Goal: Navigation & Orientation: Find specific page/section

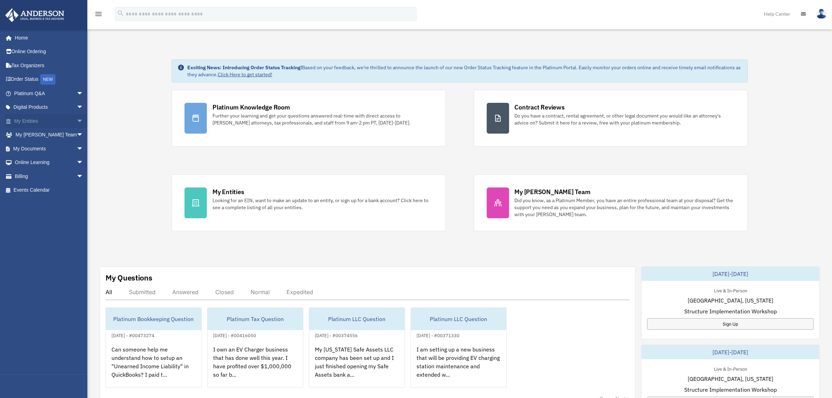
click at [77, 118] on span "arrow_drop_down" at bounding box center [84, 121] width 14 height 14
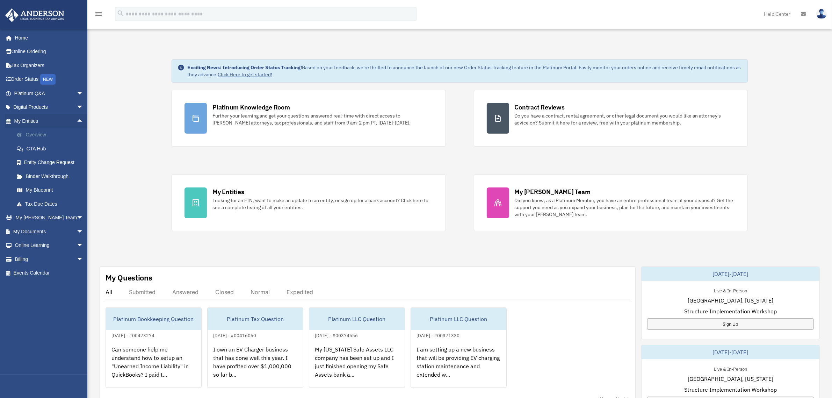
click at [38, 135] on link "Overview" at bounding box center [52, 135] width 84 height 14
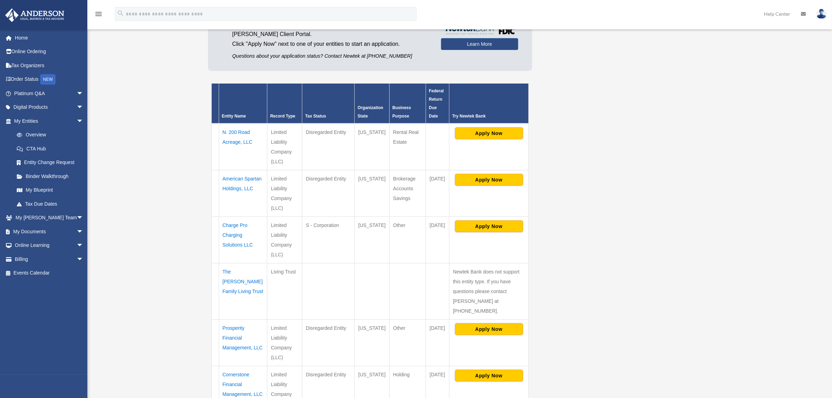
scroll to position [87, 0]
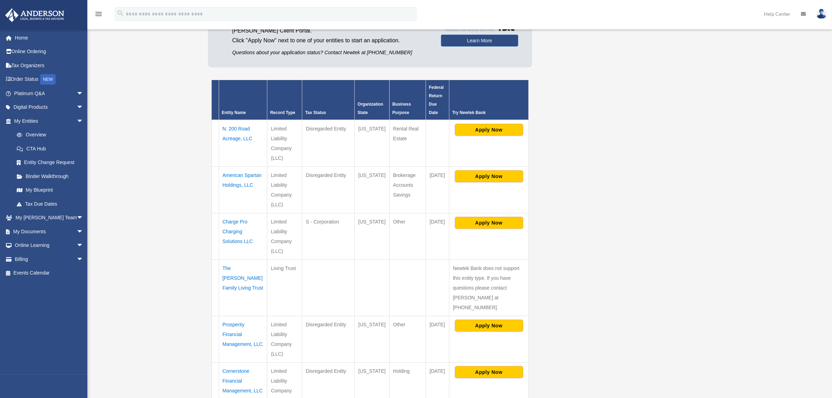
click at [245, 278] on td "The [PERSON_NAME] Family Living Trust" at bounding box center [243, 287] width 49 height 56
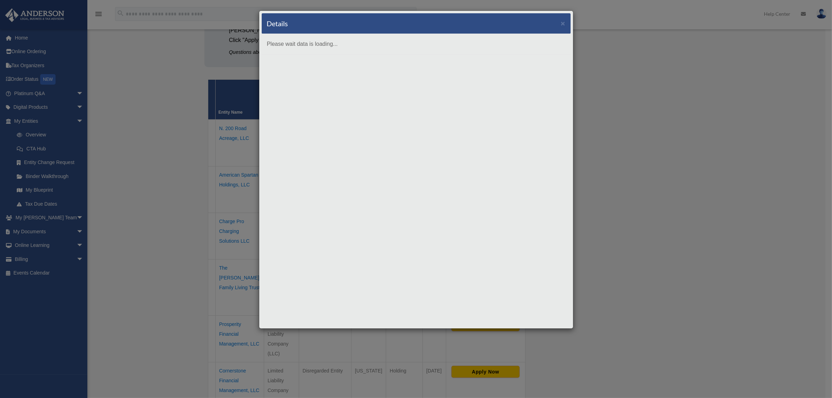
click at [565, 23] on div "Details ×" at bounding box center [416, 23] width 309 height 21
click at [562, 23] on button "×" at bounding box center [563, 23] width 5 height 7
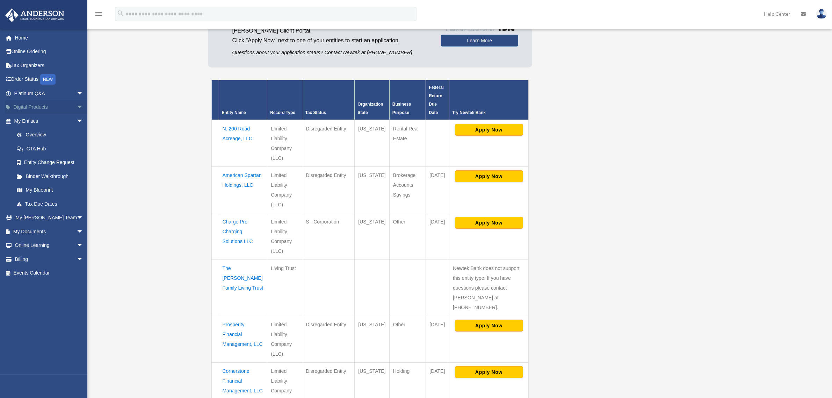
click at [77, 107] on span "arrow_drop_down" at bounding box center [84, 107] width 14 height 14
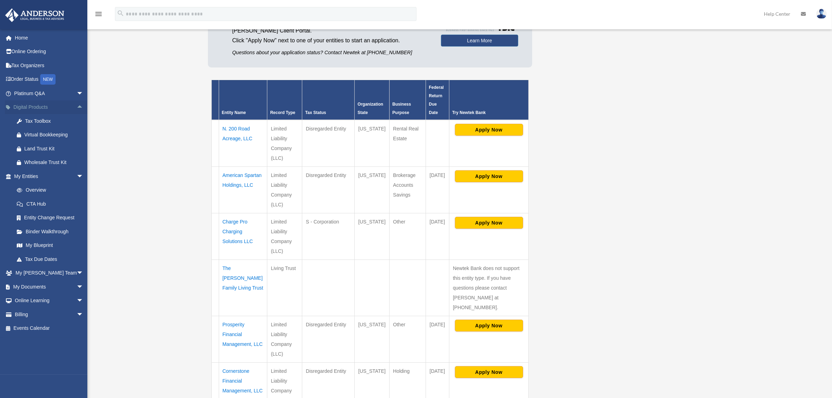
click at [77, 107] on span "arrow_drop_up" at bounding box center [84, 107] width 14 height 14
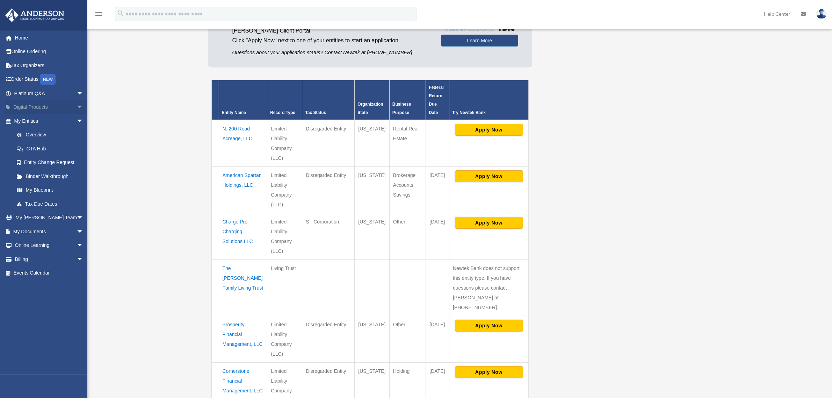
click at [77, 107] on span "arrow_drop_down" at bounding box center [84, 107] width 14 height 14
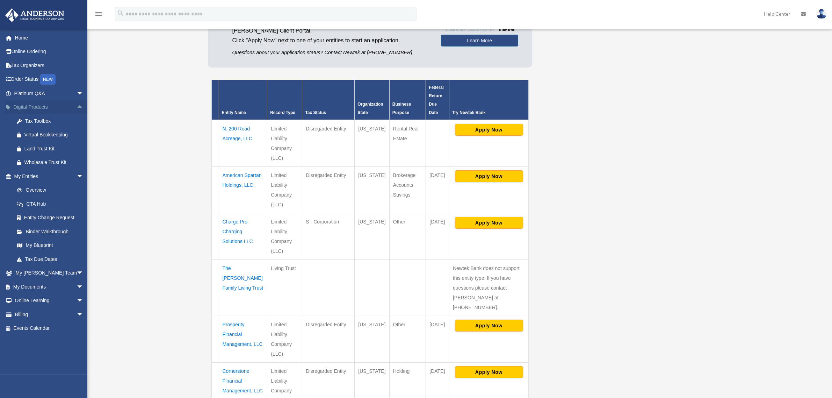
click at [77, 107] on span "arrow_drop_up" at bounding box center [84, 107] width 14 height 14
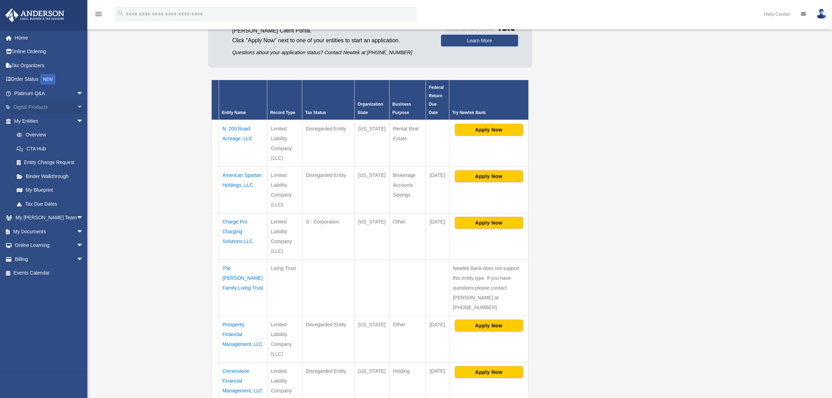
click at [77, 107] on span "arrow_drop_down" at bounding box center [84, 107] width 14 height 14
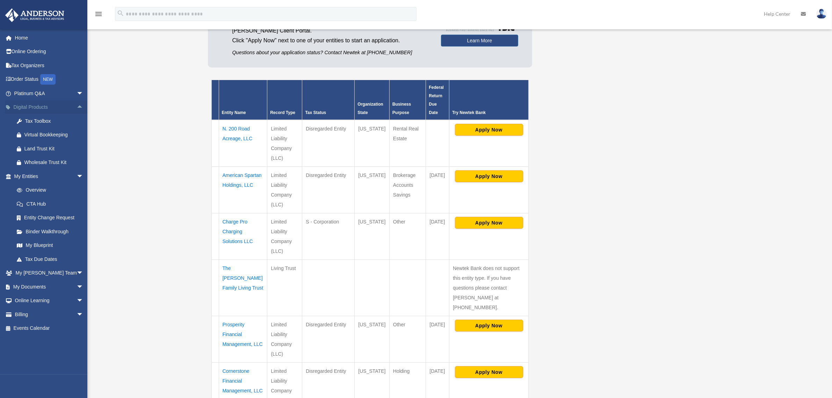
click at [77, 107] on span "arrow_drop_up" at bounding box center [84, 107] width 14 height 14
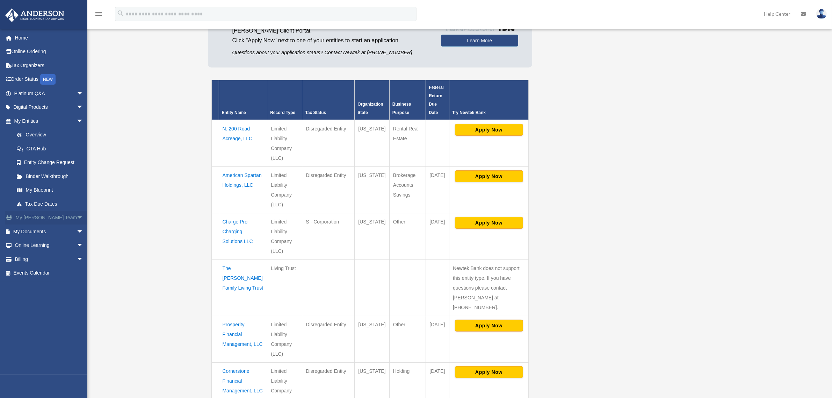
click at [77, 217] on span "arrow_drop_down" at bounding box center [84, 218] width 14 height 14
click at [77, 217] on span "arrow_drop_up" at bounding box center [84, 218] width 14 height 14
click at [77, 228] on span "arrow_drop_down" at bounding box center [84, 231] width 14 height 14
click at [55, 244] on link "Box" at bounding box center [52, 245] width 84 height 14
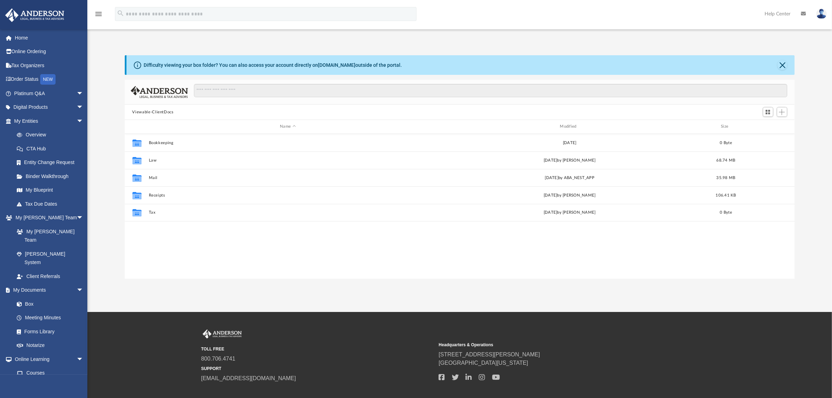
scroll to position [152, 663]
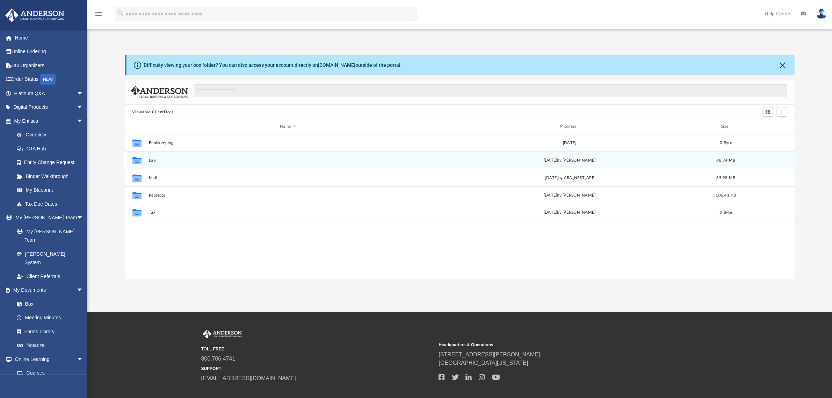
click at [135, 160] on icon "grid" at bounding box center [136, 161] width 9 height 6
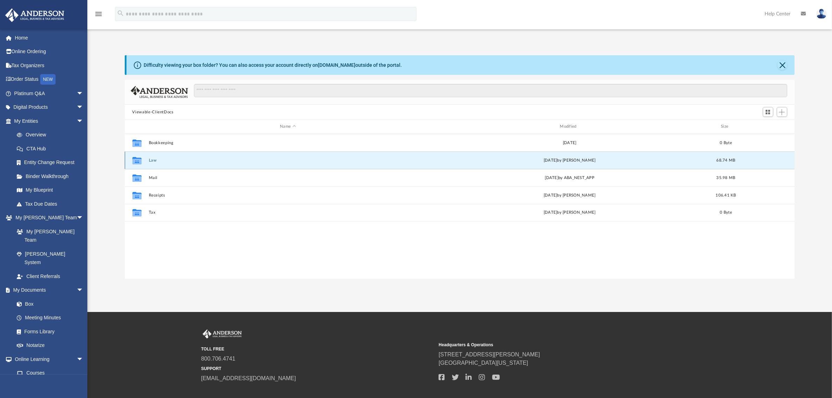
click at [154, 160] on button "Law" at bounding box center [288, 160] width 279 height 5
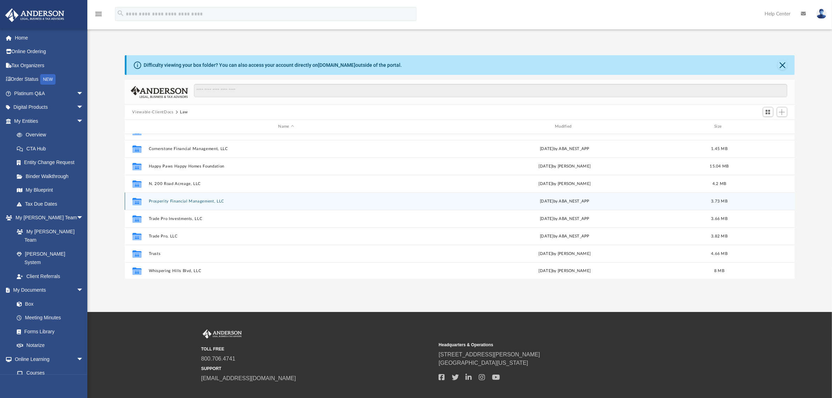
scroll to position [30, 0]
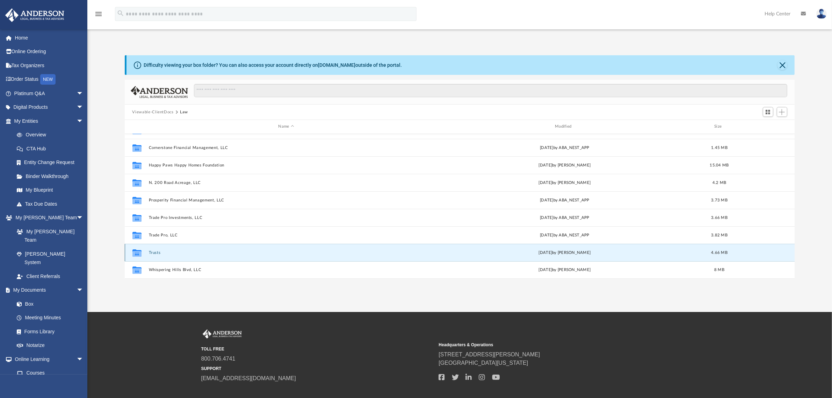
click at [153, 251] on button "Trusts" at bounding box center [286, 252] width 275 height 5
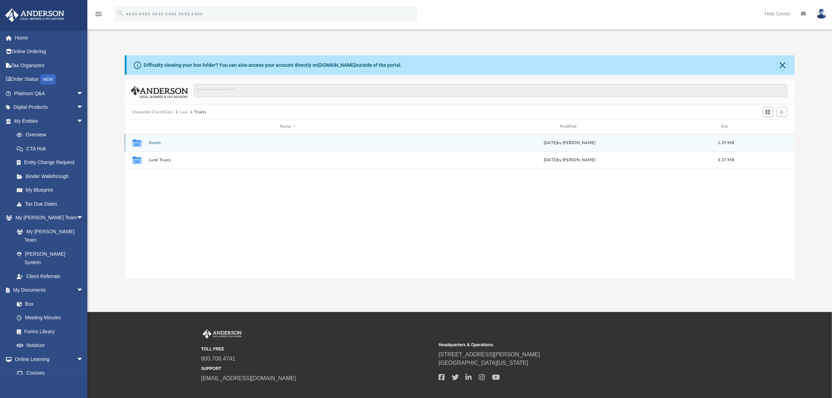
click at [152, 140] on button "Deeds" at bounding box center [288, 142] width 279 height 5
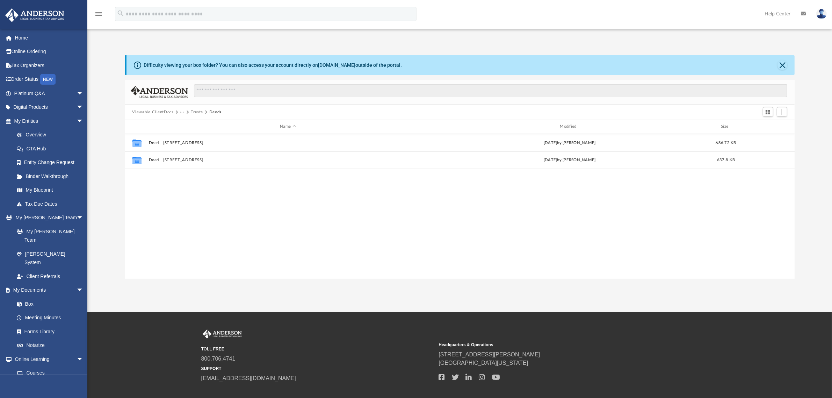
click at [197, 110] on button "Trusts" at bounding box center [197, 112] width 12 height 6
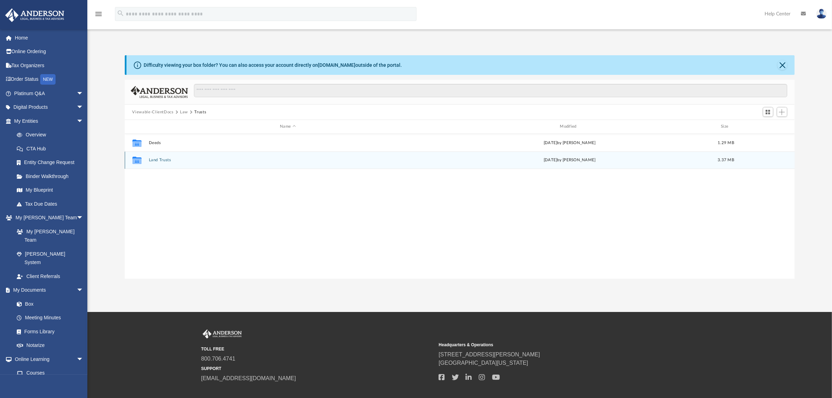
click at [161, 161] on button "Land Trusts" at bounding box center [288, 160] width 279 height 5
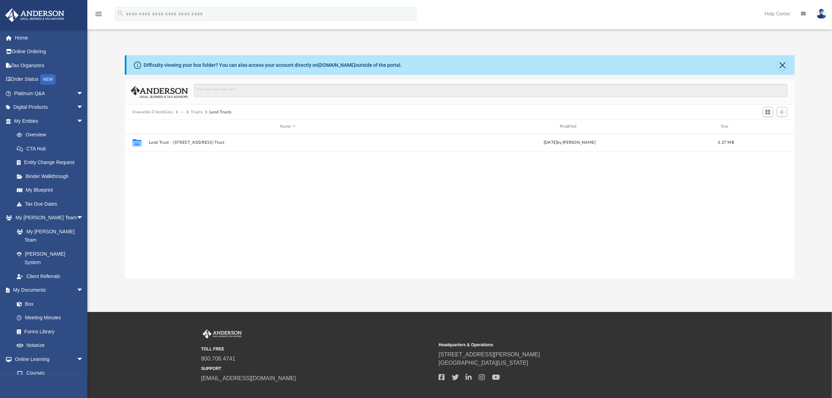
click at [195, 112] on button "Trusts" at bounding box center [197, 112] width 12 height 6
click at [183, 111] on button "Law" at bounding box center [184, 112] width 8 height 6
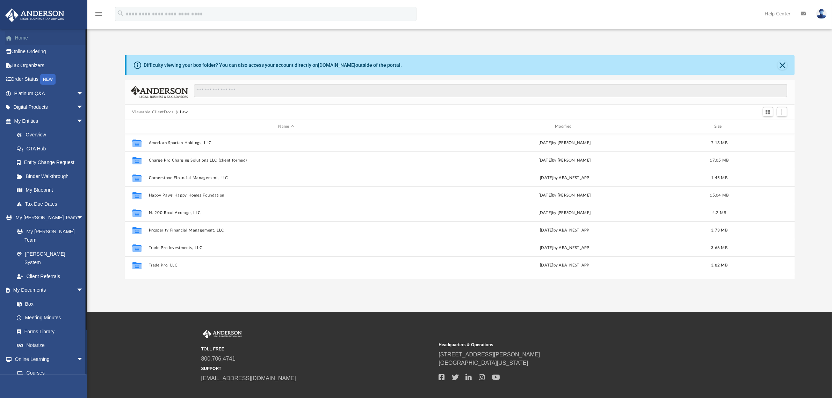
click at [18, 37] on link "Home" at bounding box center [49, 38] width 89 height 14
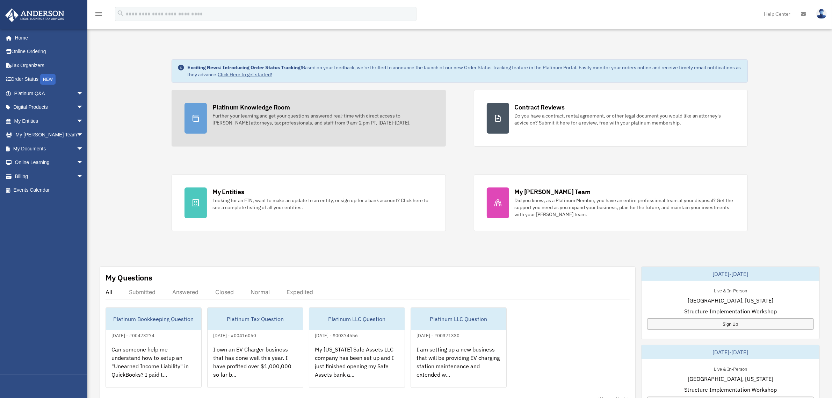
click at [271, 108] on div "Platinum Knowledge Room" at bounding box center [251, 107] width 78 height 9
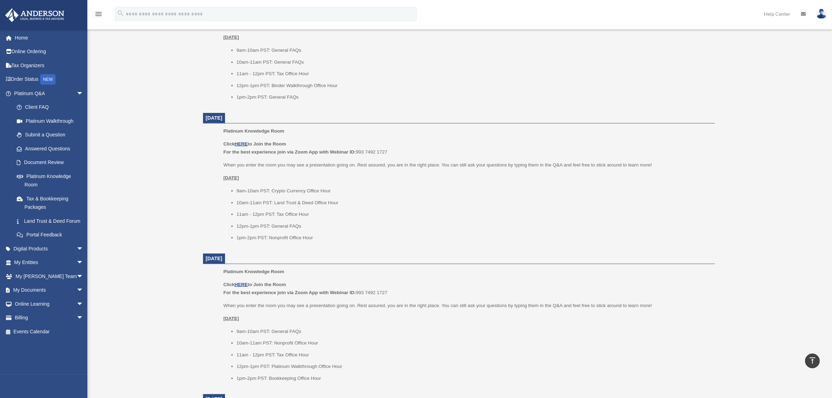
scroll to position [349, 0]
